Goal: Task Accomplishment & Management: Complete application form

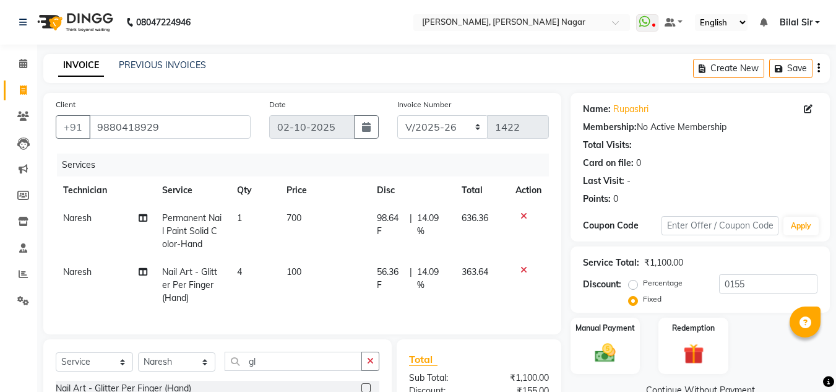
select select "7686"
select select "service"
select select "92046"
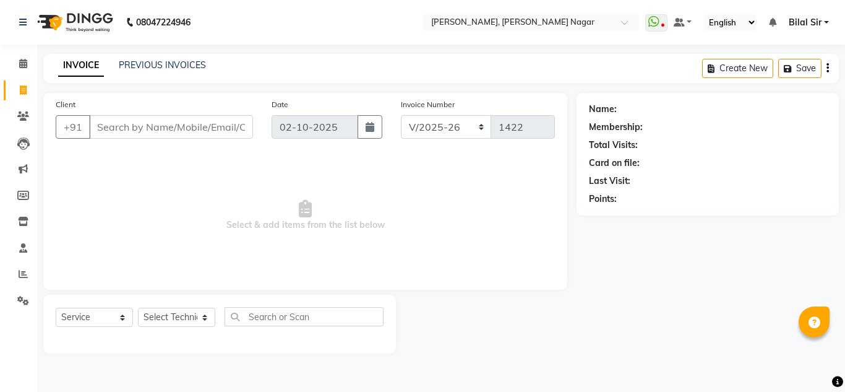
select select "7686"
select select "service"
click at [173, 313] on select "Select Technician" at bounding box center [176, 316] width 77 height 19
select select "68294"
click at [138, 307] on select "Select Technician Basiya Sultha Bilal Sir jin Kavya Kiruba Manager Naresh Rahul…" at bounding box center [176, 316] width 77 height 19
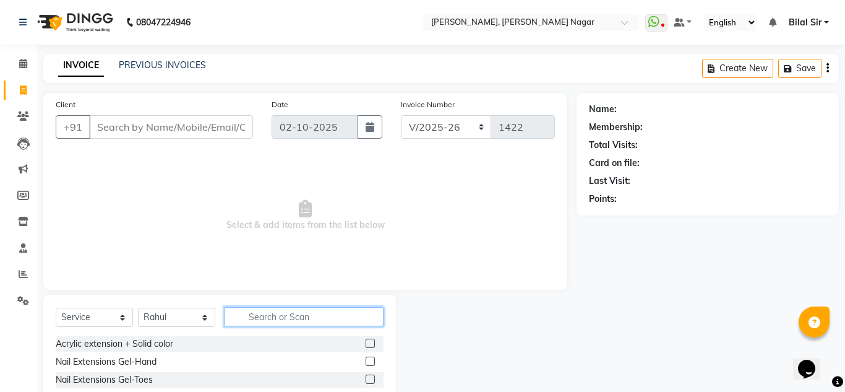
click at [266, 311] on input "text" at bounding box center [304, 316] width 159 height 19
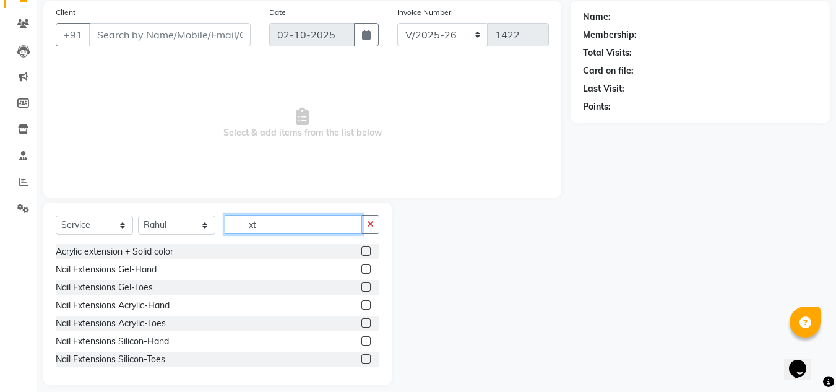
scroll to position [94, 0]
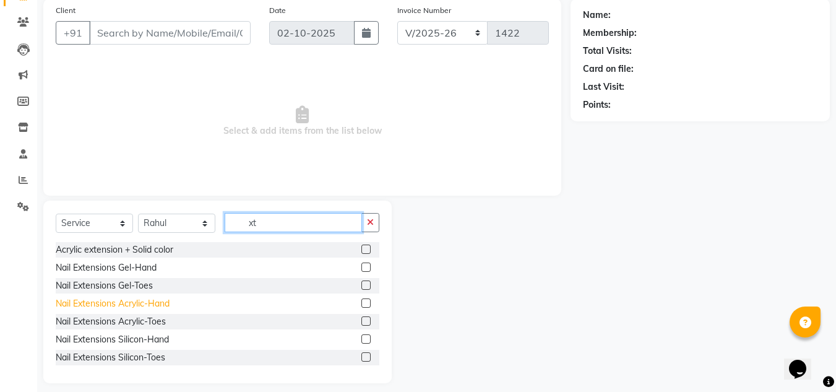
type input "xt"
click at [132, 301] on div "Nail Extensions Acrylic-Hand" at bounding box center [113, 303] width 114 height 13
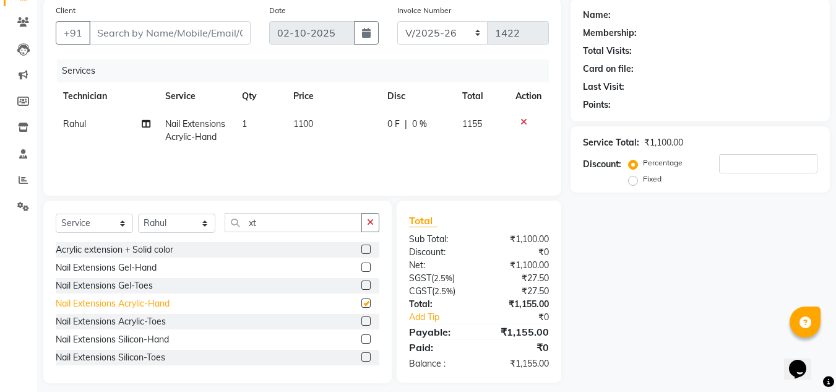
checkbox input "false"
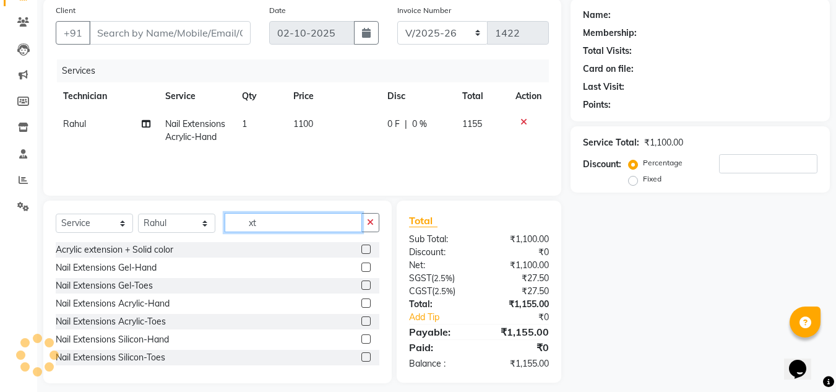
click at [285, 220] on input "xt" at bounding box center [293, 222] width 137 height 19
type input "x"
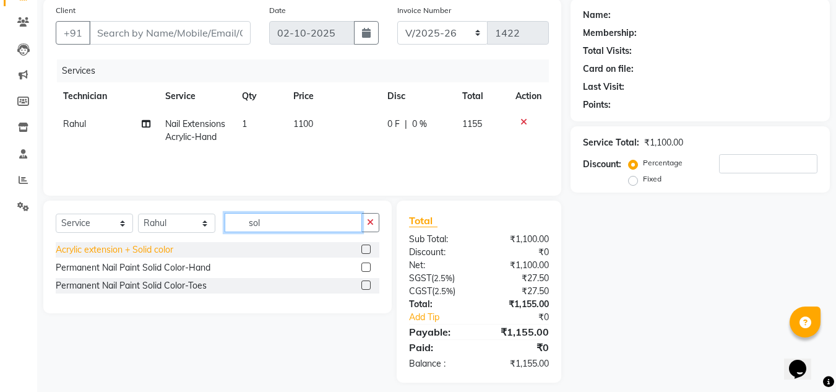
type input "sol"
click at [158, 255] on div "Acrylic extension + Solid color" at bounding box center [115, 249] width 118 height 13
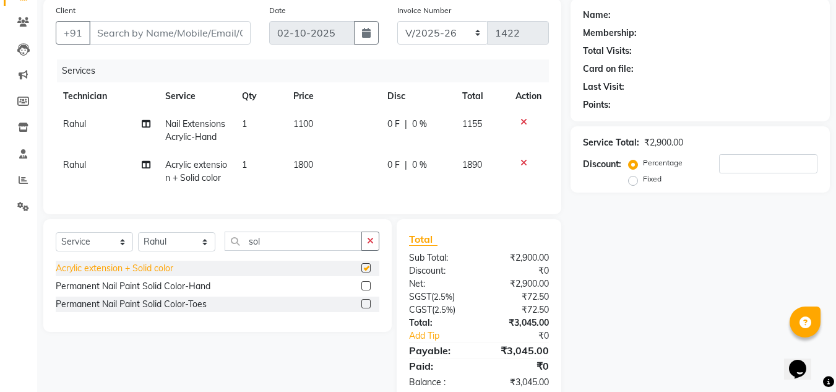
checkbox input "false"
click at [525, 121] on icon at bounding box center [523, 122] width 7 height 9
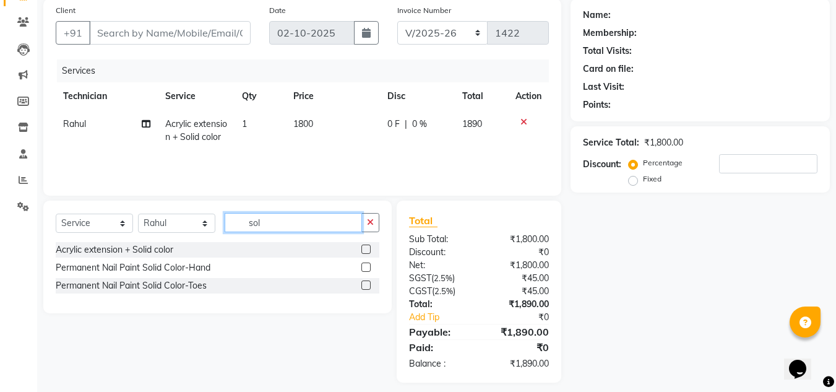
click at [295, 221] on input "sol" at bounding box center [293, 222] width 137 height 19
type input "s"
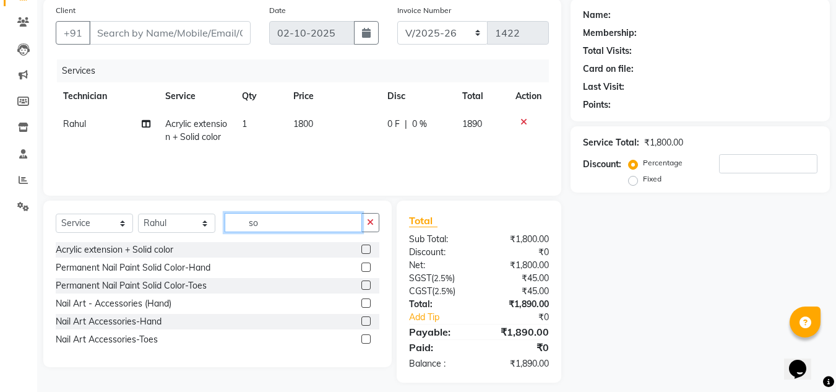
type input "sol"
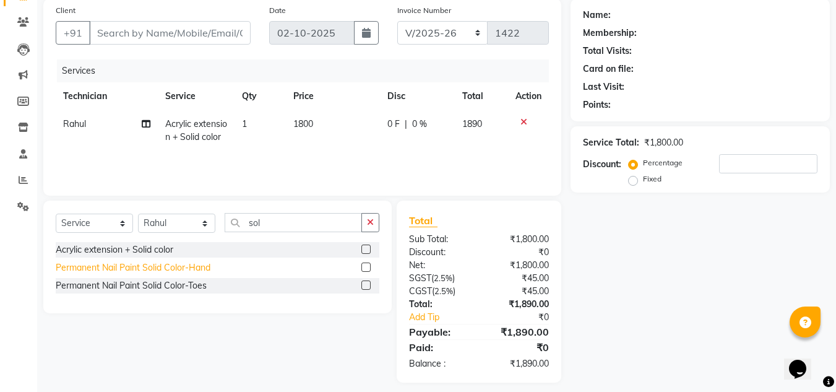
click at [150, 267] on div "Permanent Nail Paint Solid Color-Hand" at bounding box center [133, 267] width 155 height 13
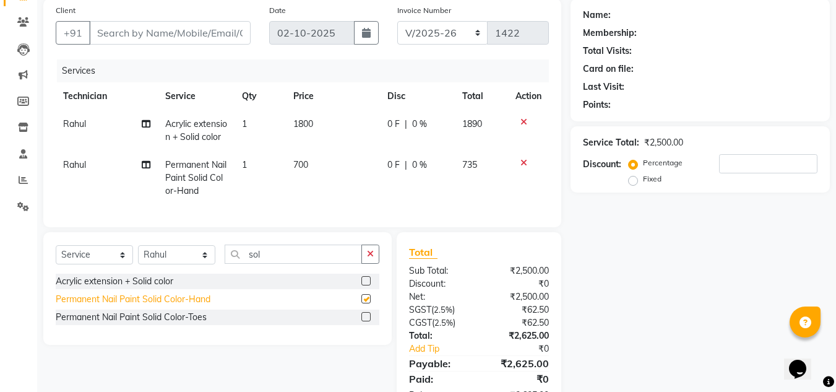
checkbox input "false"
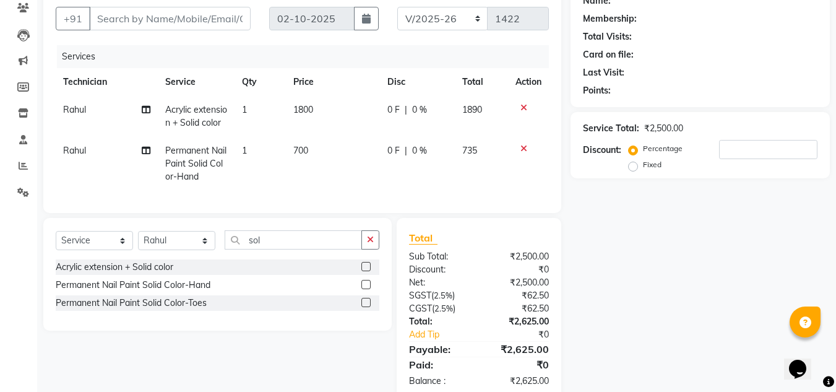
scroll to position [144, 0]
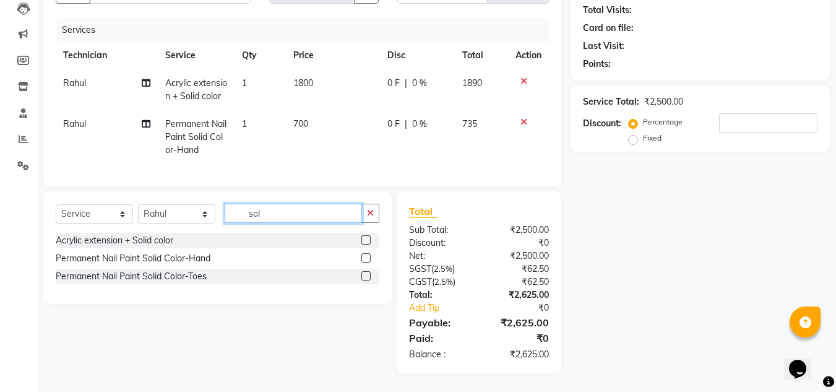
click at [283, 207] on input "sol" at bounding box center [293, 213] width 137 height 19
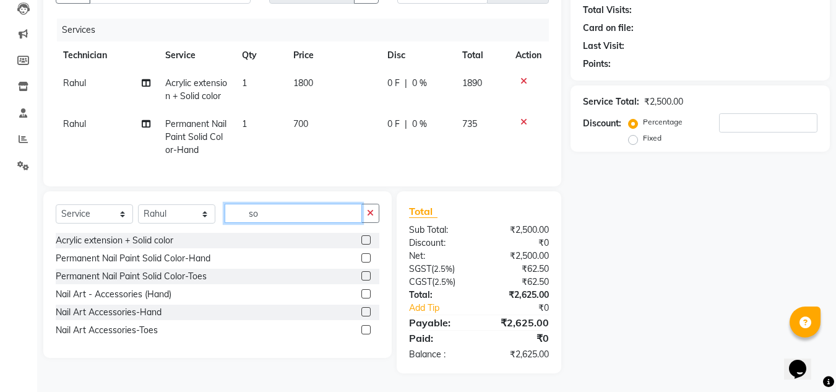
type input "s"
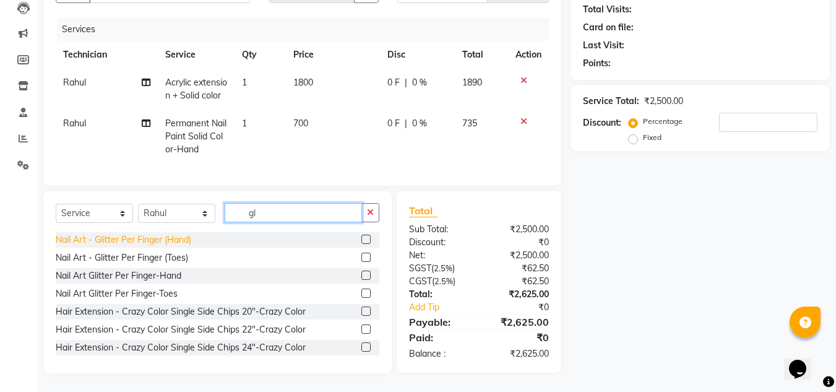
type input "gl"
click at [157, 238] on div "Nail Art - Glitter Per Finger (Hand)" at bounding box center [123, 239] width 135 height 13
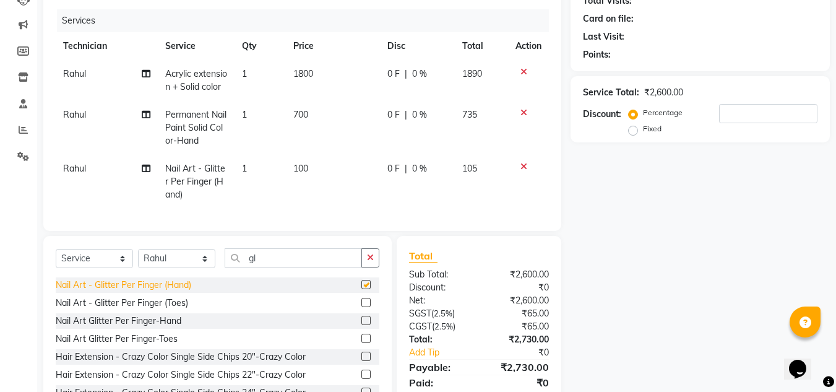
checkbox input "false"
click at [247, 165] on td "1" at bounding box center [259, 182] width 51 height 54
select select "68294"
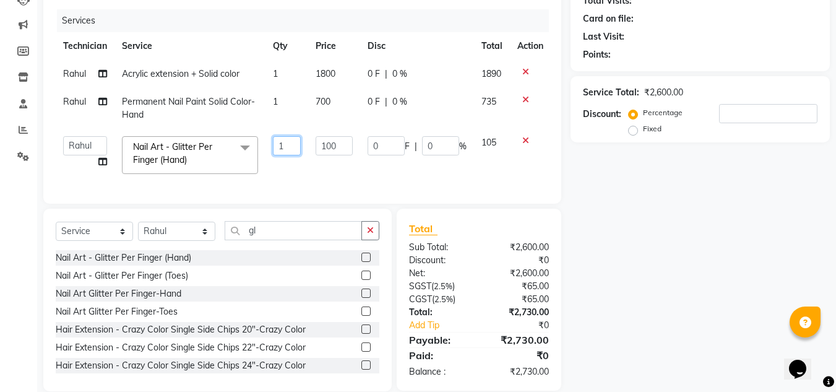
click at [289, 145] on input "1" at bounding box center [287, 145] width 28 height 19
type input "2"
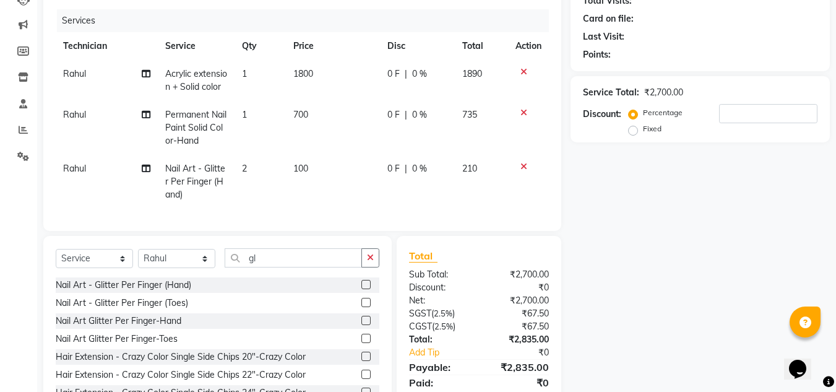
click at [321, 184] on div "Services Technician Service Qty Price Disc Total Action Rahul Acrylic extension…" at bounding box center [302, 113] width 493 height 209
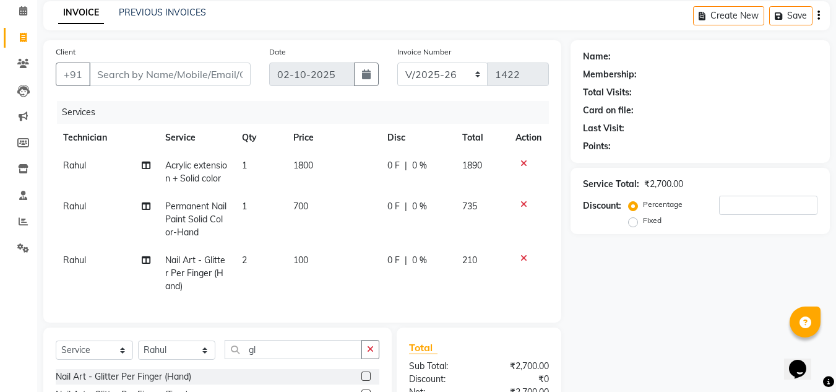
scroll to position [41, 0]
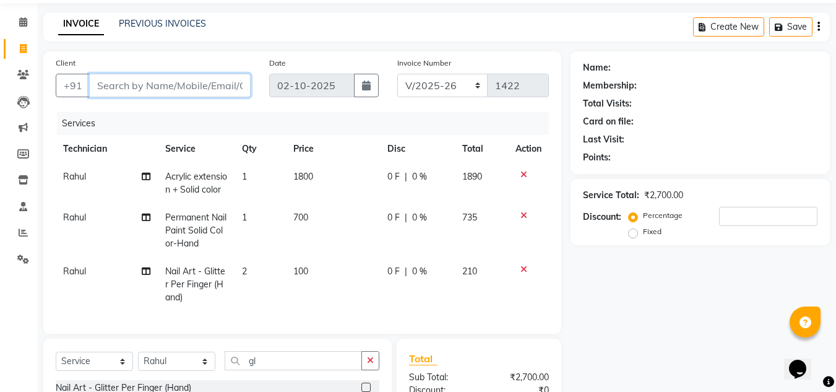
click at [129, 92] on input "Client" at bounding box center [169, 86] width 161 height 24
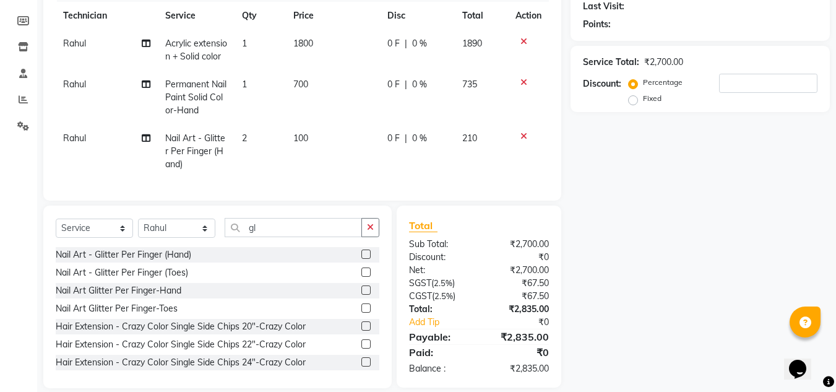
scroll to position [199, 0]
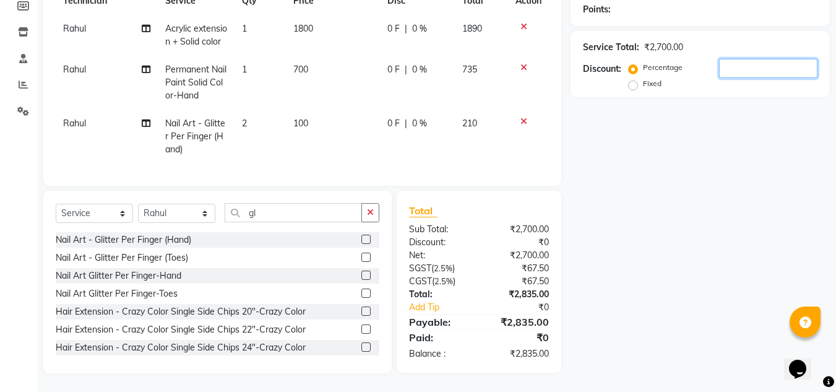
click at [739, 59] on input "number" at bounding box center [768, 68] width 98 height 19
type input "2"
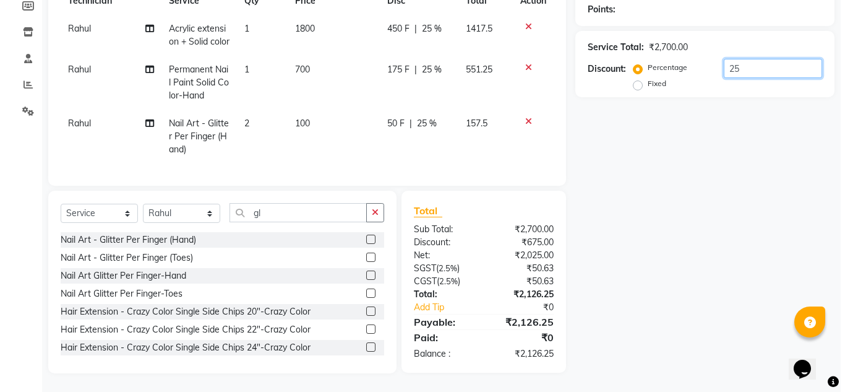
scroll to position [0, 0]
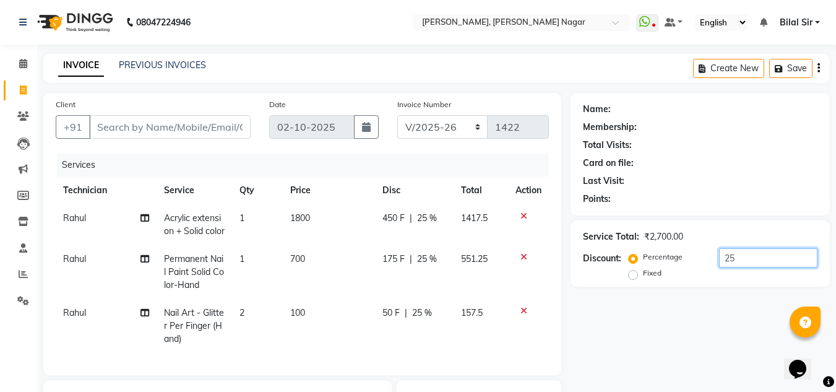
type input "25"
click at [181, 134] on input "Client" at bounding box center [169, 127] width 161 height 24
type input "9"
type input "0"
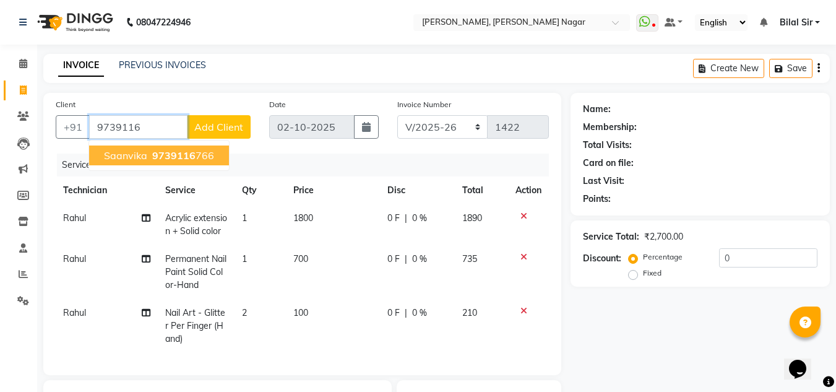
click at [182, 158] on span "9739116" at bounding box center [173, 155] width 43 height 12
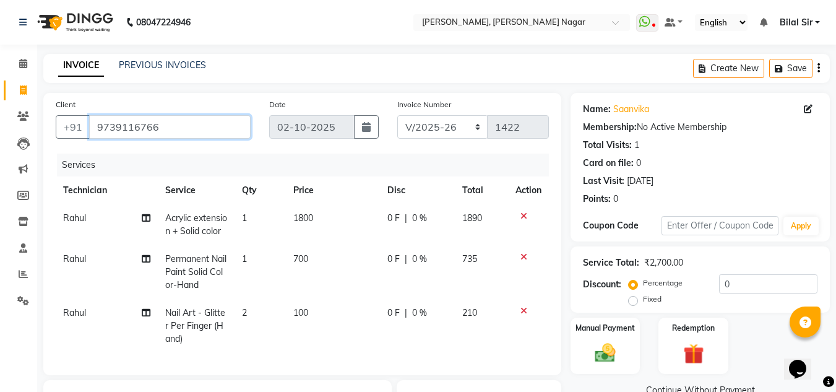
click at [191, 119] on input "9739116766" at bounding box center [169, 127] width 161 height 24
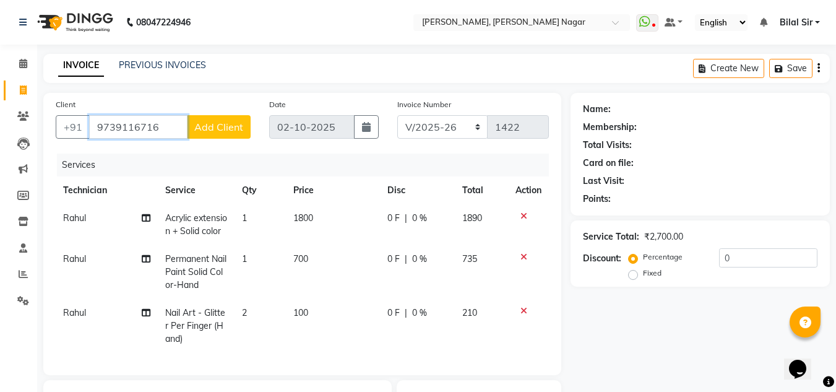
type input "9739116716"
click at [240, 127] on span "Add Client" at bounding box center [218, 127] width 49 height 12
select select "21"
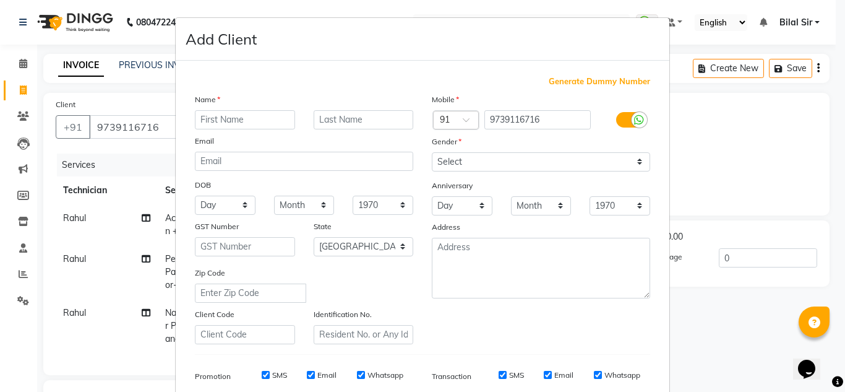
click at [211, 122] on input "text" at bounding box center [245, 119] width 100 height 19
type input "ranjitha"
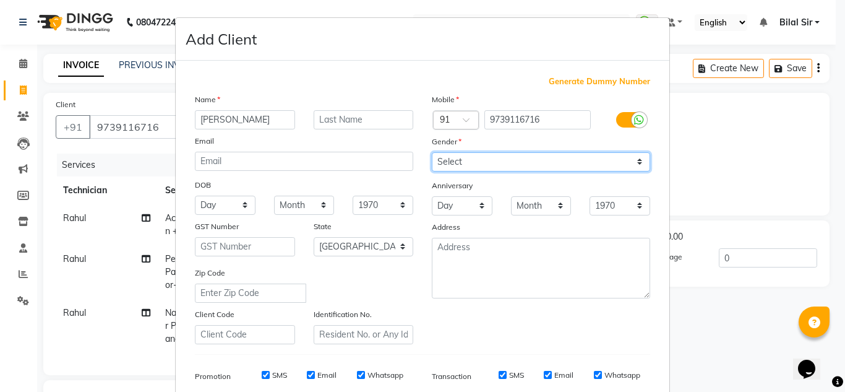
click at [452, 163] on select "Select Male Female Other Prefer Not To Say" at bounding box center [541, 161] width 218 height 19
select select "female"
click at [432, 152] on select "Select Male Female Other Prefer Not To Say" at bounding box center [541, 161] width 218 height 19
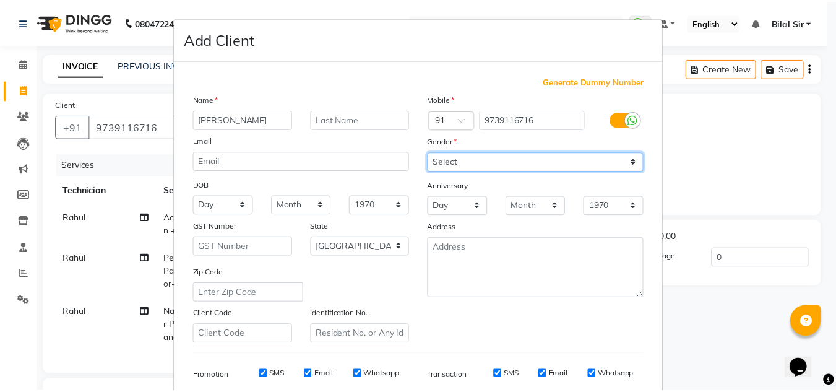
scroll to position [179, 0]
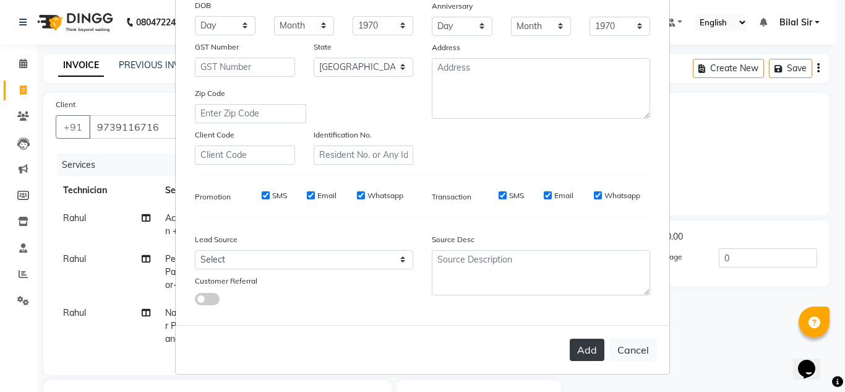
click at [588, 350] on button "Add" at bounding box center [587, 349] width 35 height 22
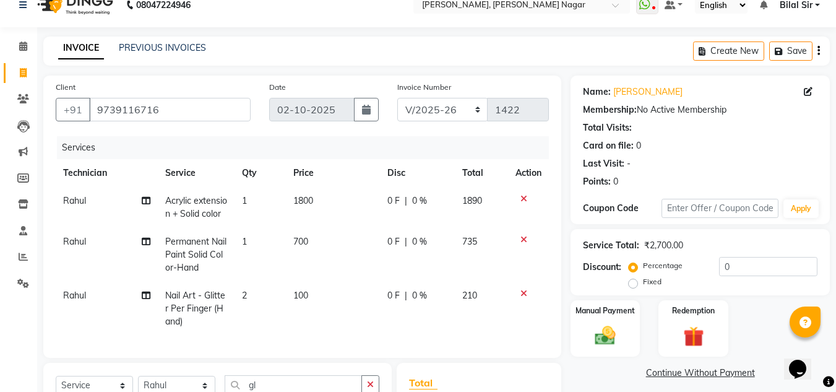
scroll to position [17, 0]
click at [165, 106] on input "9739116716" at bounding box center [169, 110] width 161 height 24
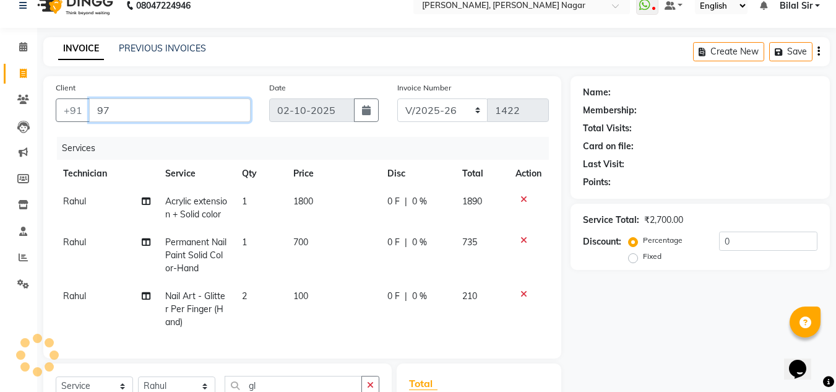
type input "9"
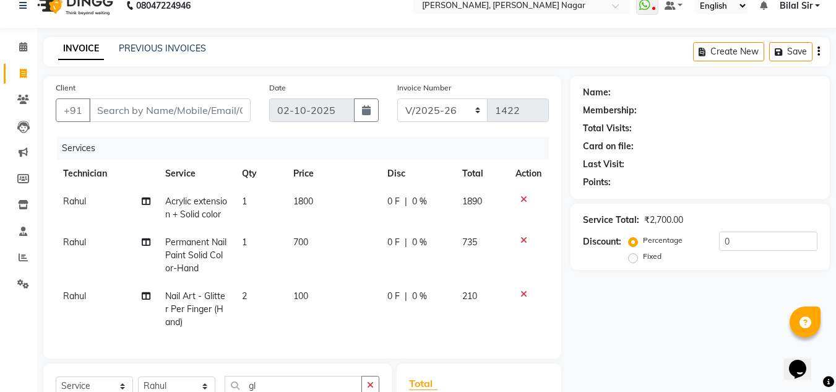
click at [522, 239] on icon at bounding box center [523, 240] width 7 height 9
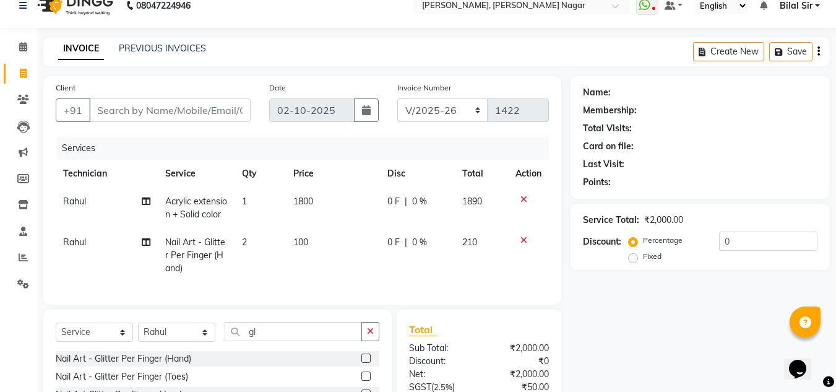
click at [251, 242] on td "2" at bounding box center [259, 255] width 51 height 54
select select "68294"
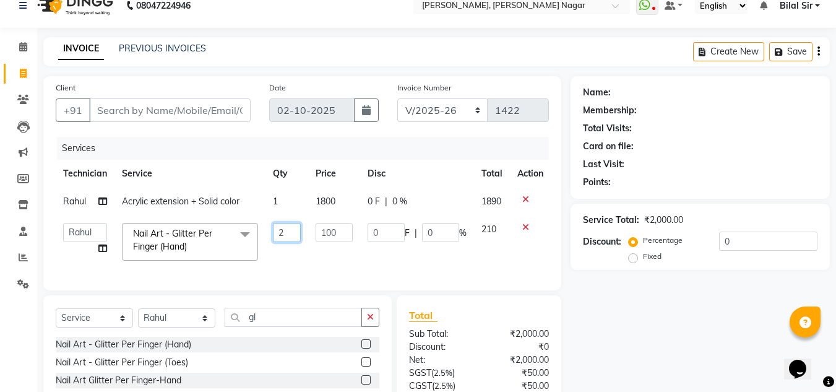
click at [291, 235] on input "2" at bounding box center [287, 232] width 28 height 19
type input "4"
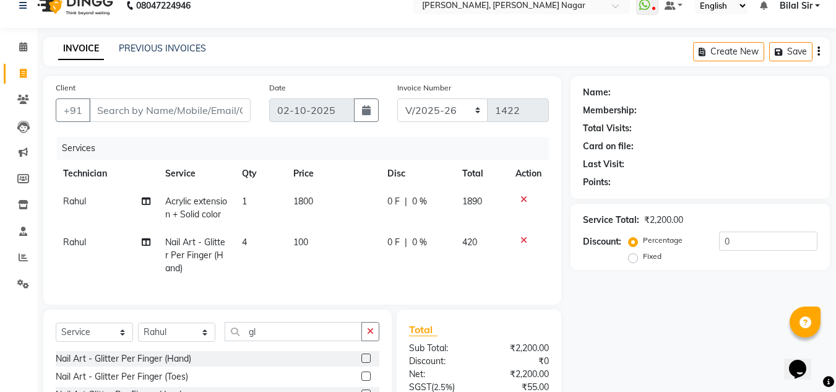
click at [322, 257] on td "100" at bounding box center [333, 255] width 94 height 54
select select "68294"
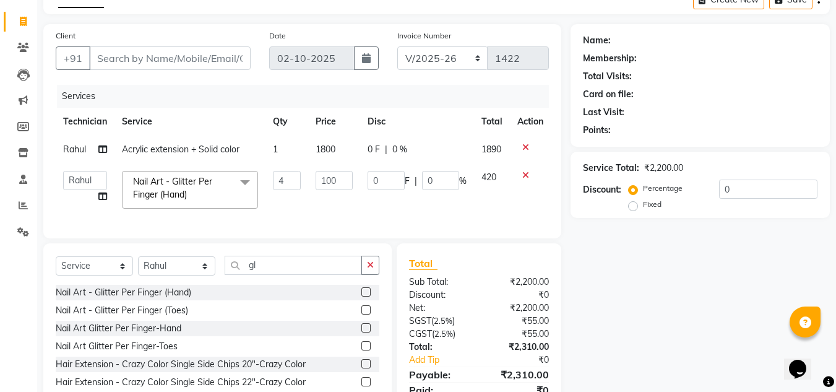
scroll to position [32, 0]
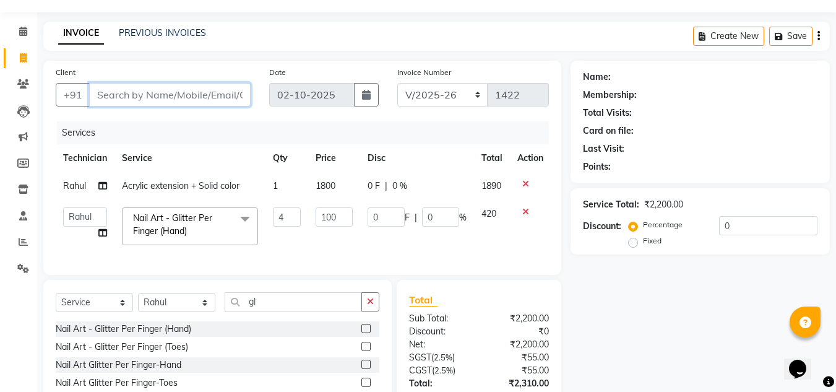
click at [191, 97] on input "Client" at bounding box center [169, 95] width 161 height 24
click at [91, 217] on select "Basiya Sultha Bilal Sir jin Kavya Kiruba Manager Naresh Rahul swangamlu" at bounding box center [85, 216] width 44 height 19
select select "92046"
click at [85, 186] on span "Rahul" at bounding box center [74, 185] width 23 height 11
select select "68294"
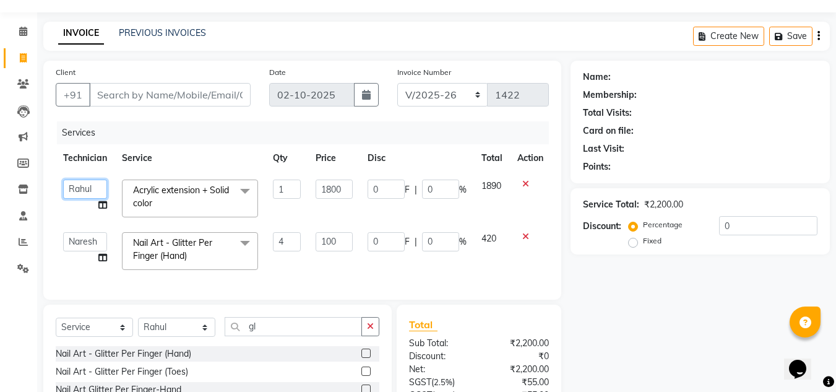
click at [98, 190] on select "Basiya Sultha Bilal Sir jin Kavya Kiruba Manager Naresh Rahul swangamlu" at bounding box center [85, 188] width 44 height 19
select select "92046"
click at [127, 97] on input "Client" at bounding box center [169, 95] width 161 height 24
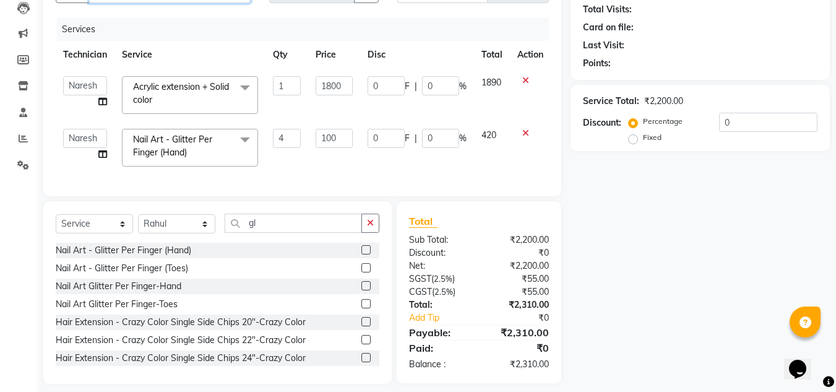
scroll to position [137, 0]
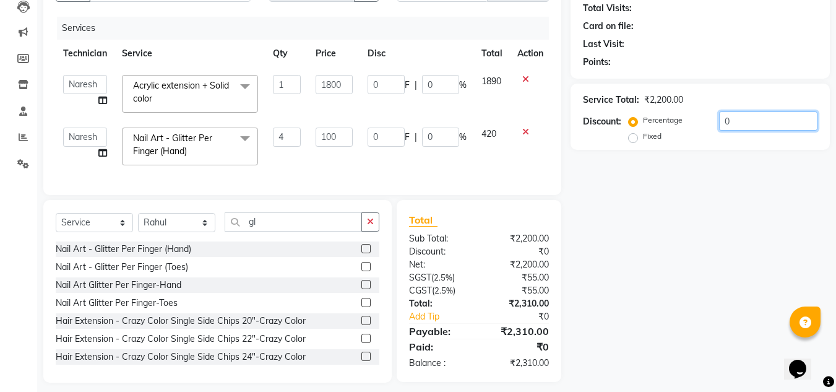
click at [744, 130] on input "0" at bounding box center [768, 120] width 98 height 19
type input "01"
type input "4"
type input "1"
type input "18"
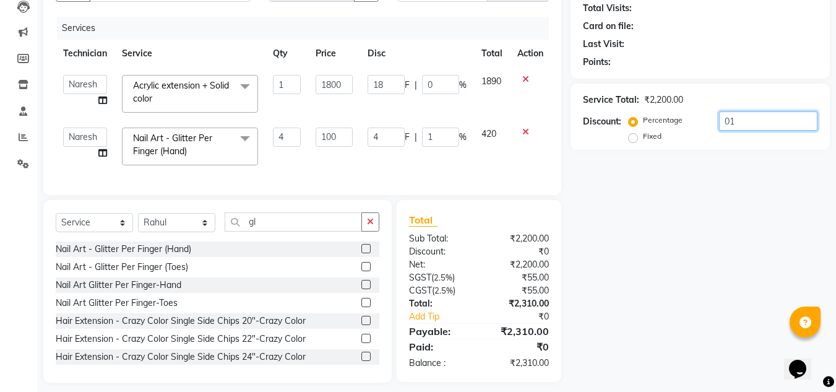
type input "1"
type input "015"
type input "60"
type input "15"
type input "270"
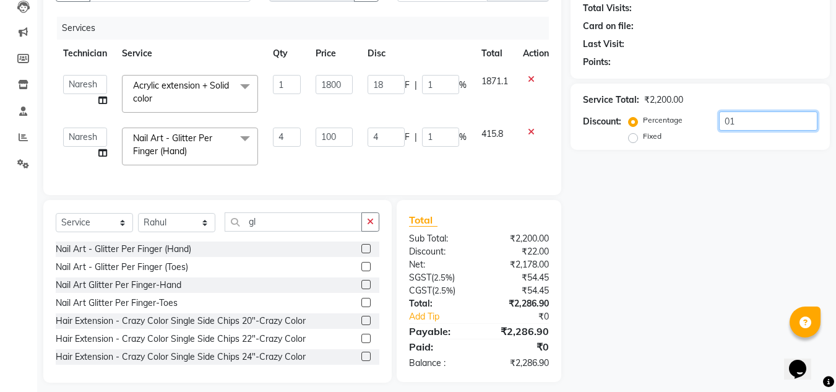
type input "15"
type input "01"
type input "4"
type input "1"
type input "18"
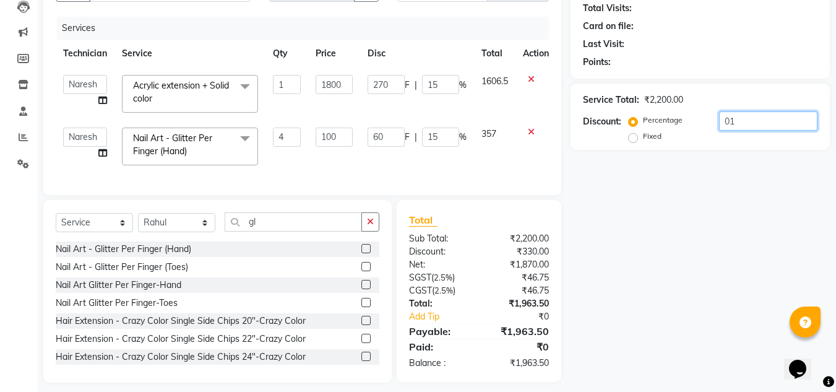
type input "1"
type input "0"
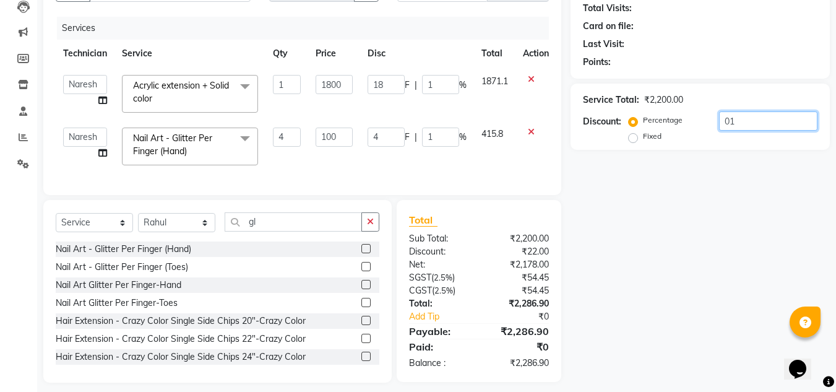
type input "0"
type input "02"
type input "8"
type input "2"
type input "36"
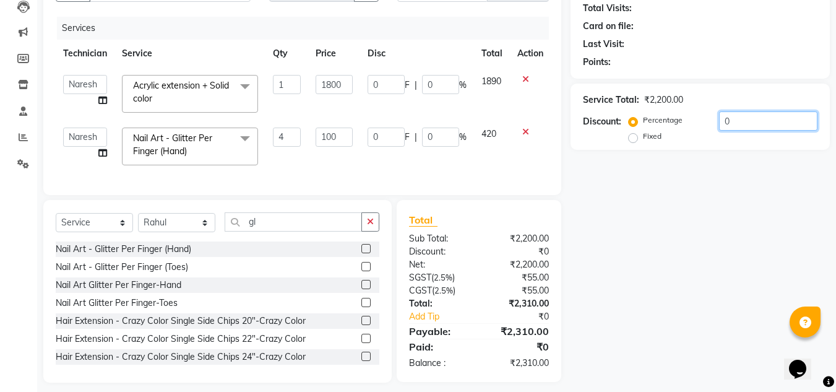
type input "2"
type input "020"
type input "80"
type input "20"
type input "360"
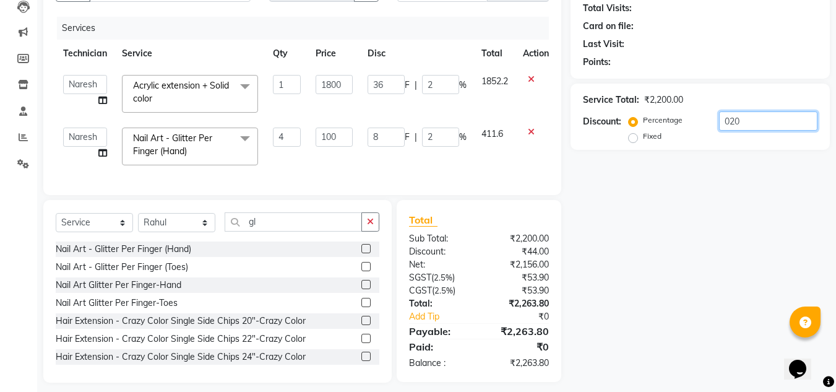
type input "20"
type input "02"
type input "8"
type input "2"
type input "36"
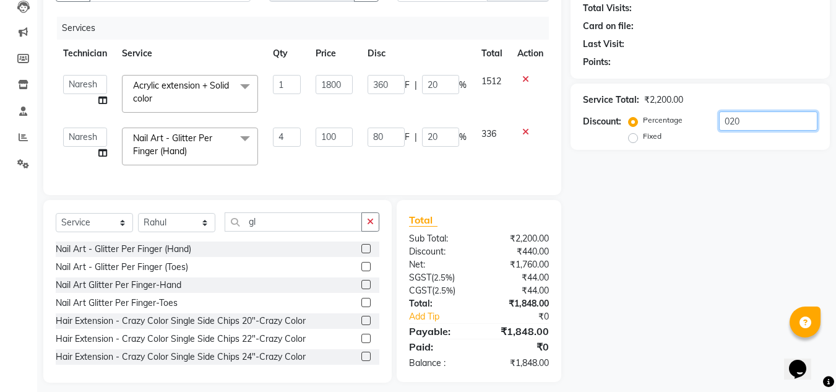
type input "2"
type input "0"
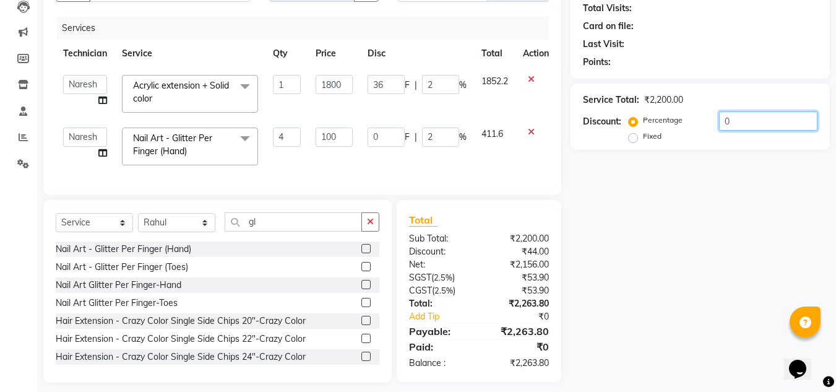
type input "0"
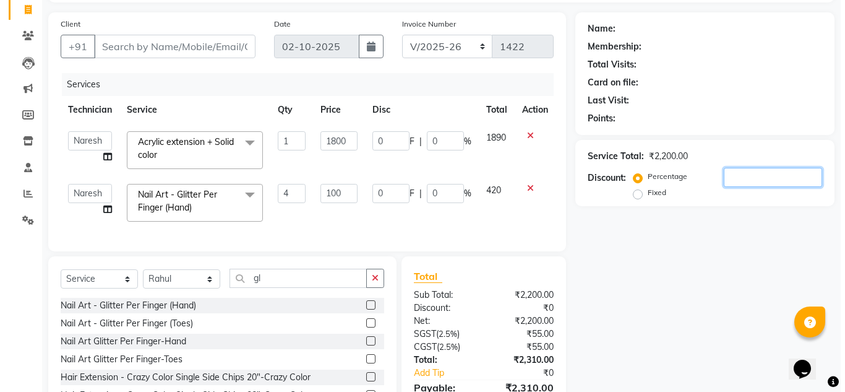
scroll to position [85, 0]
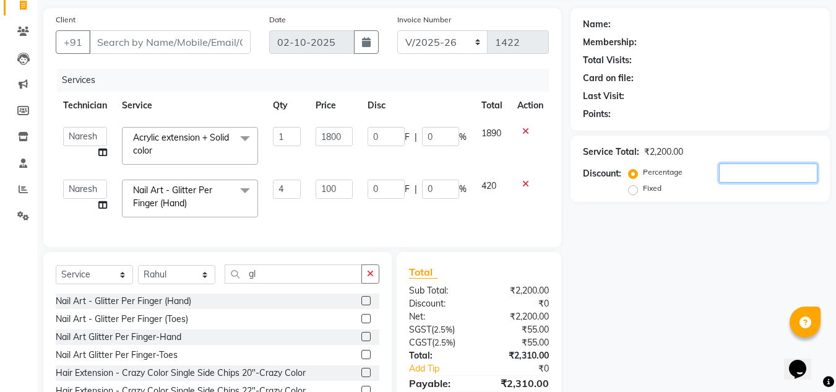
click at [752, 174] on input "number" at bounding box center [768, 172] width 98 height 19
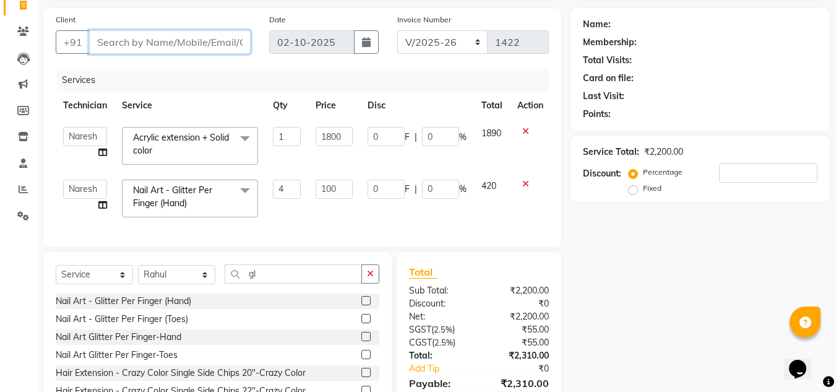
click at [150, 38] on input "Client" at bounding box center [169, 42] width 161 height 24
type input "9"
type input "0"
type input "91480020047"
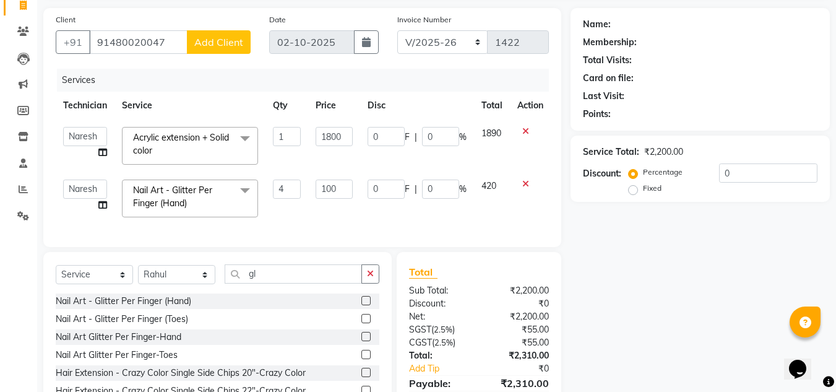
click at [229, 35] on button "Add Client" at bounding box center [219, 42] width 64 height 24
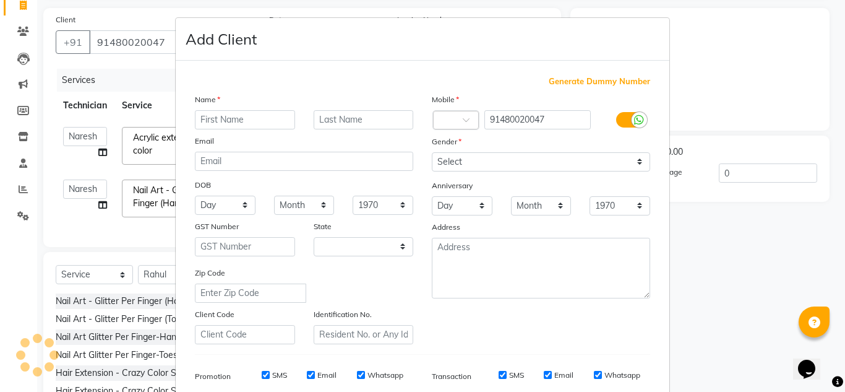
select select "21"
type input "harshita"
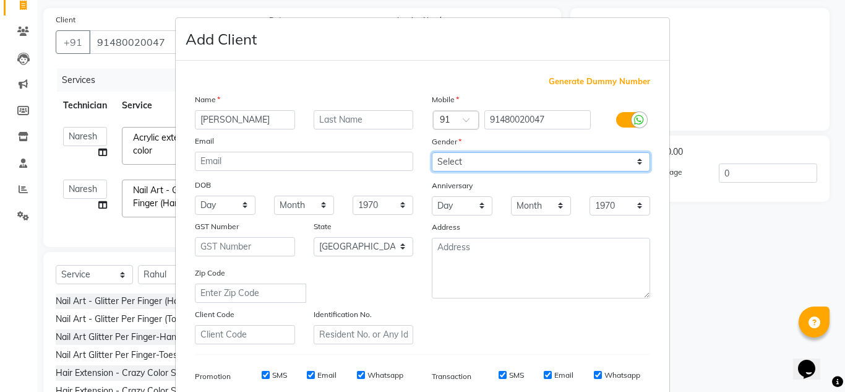
click at [601, 163] on select "Select Male Female Other Prefer Not To Say" at bounding box center [541, 161] width 218 height 19
select select "female"
click at [432, 152] on select "Select Male Female Other Prefer Not To Say" at bounding box center [541, 161] width 218 height 19
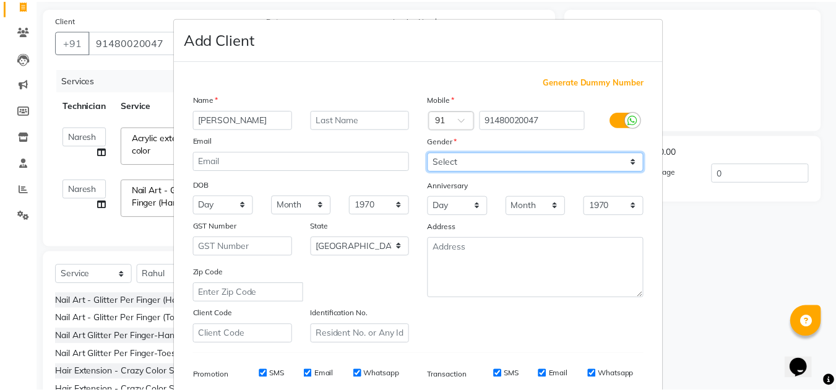
scroll to position [179, 0]
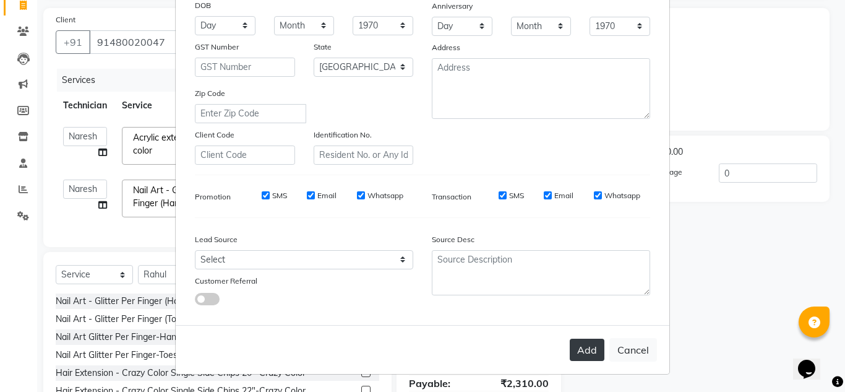
click at [581, 359] on button "Add" at bounding box center [587, 349] width 35 height 22
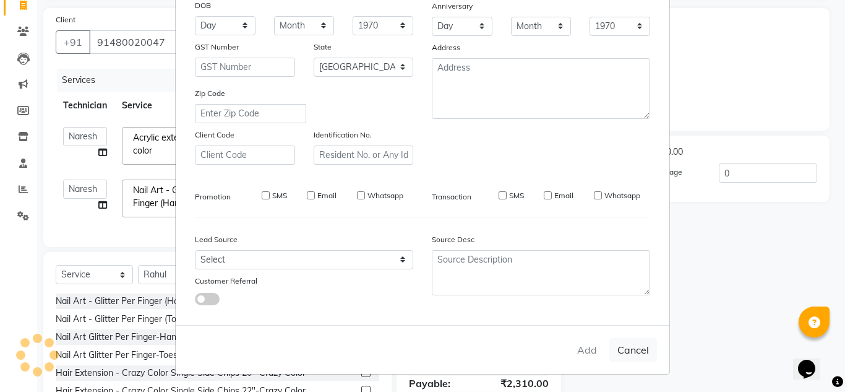
type input "480020047"
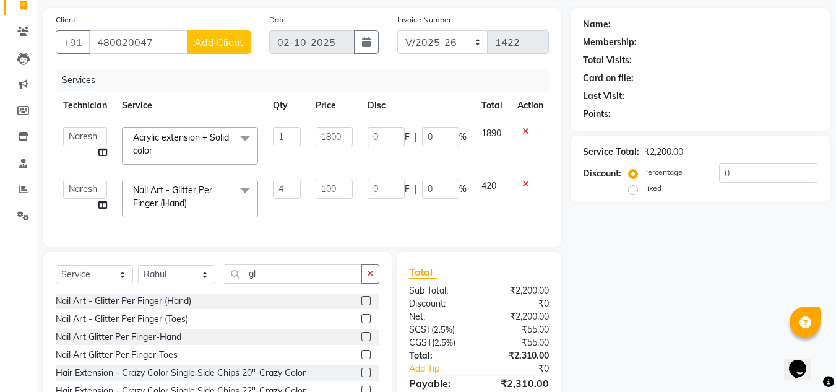
scroll to position [155, 0]
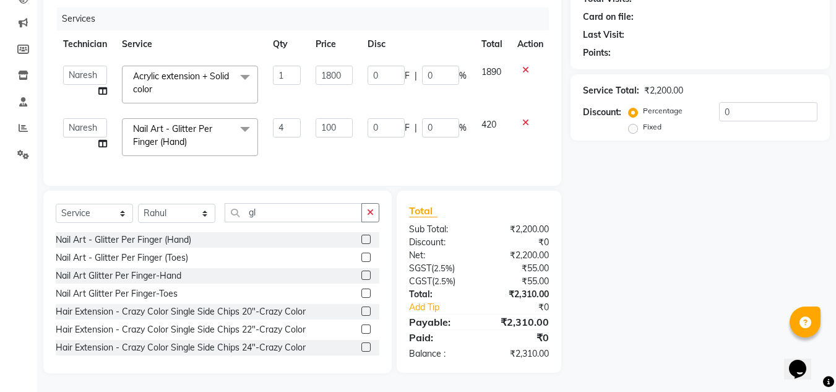
click at [643, 121] on label "Fixed" at bounding box center [652, 126] width 19 height 11
click at [633, 122] on input "Fixed" at bounding box center [635, 126] width 9 height 9
radio input "true"
click at [755, 102] on input "0" at bounding box center [768, 111] width 98 height 19
type input "08"
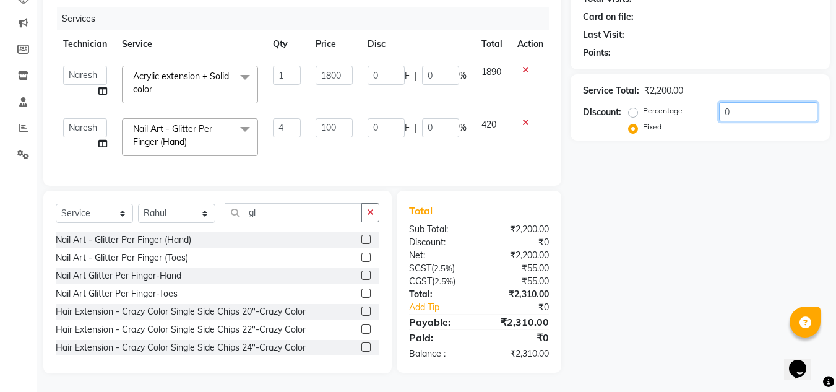
type input "1.45"
type input "0.36"
type input "6.55"
type input "0.36"
type input "081"
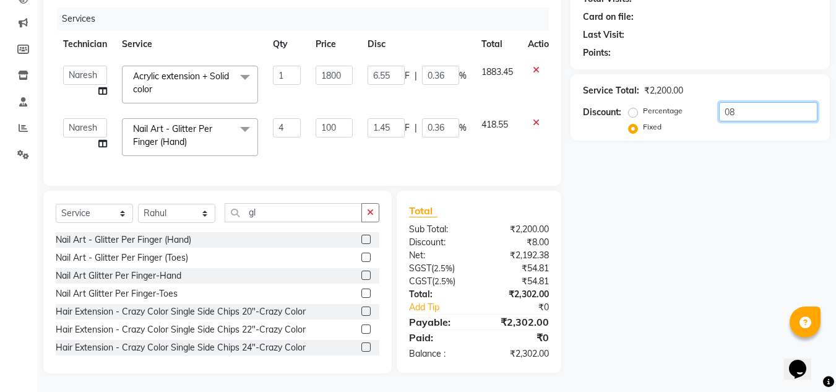
type input "14.73"
type input "3.68"
type input "66.27"
type input "3.68"
type input "0810"
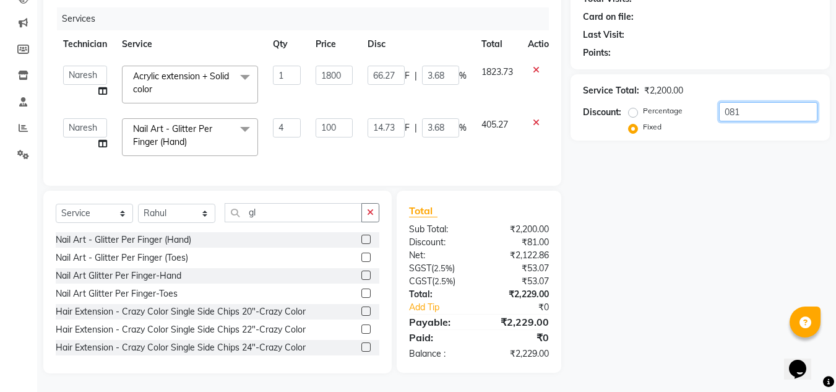
type input "147.27"
type input "36.82"
type input "662.73"
type input "36.82"
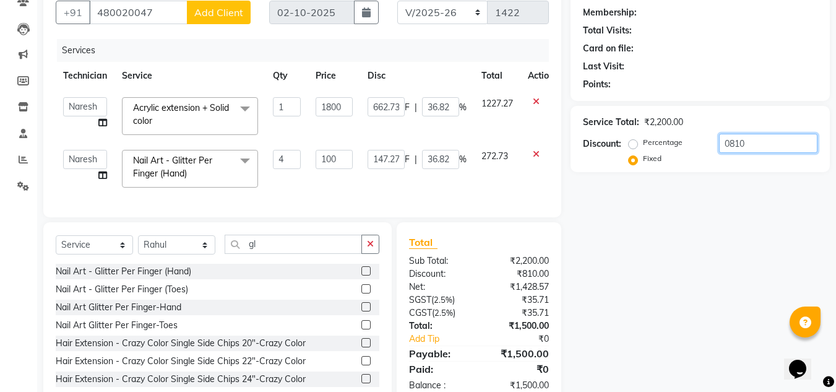
scroll to position [114, 0]
type input "0810"
